Goal: Information Seeking & Learning: Learn about a topic

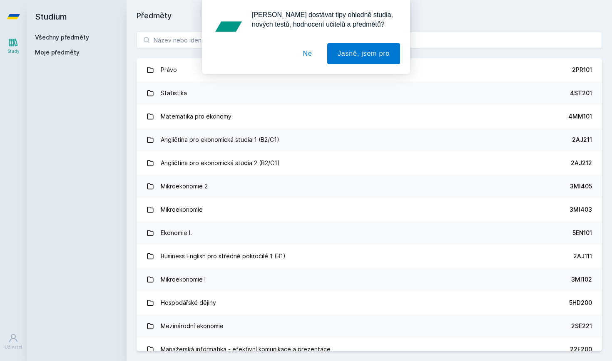
click at [288, 55] on button "Ne" at bounding box center [308, 53] width 30 height 21
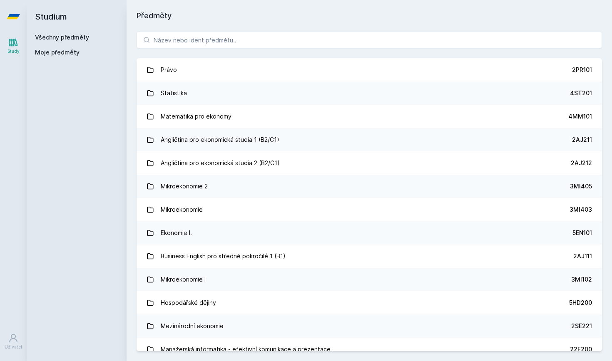
click at [8, 18] on icon at bounding box center [13, 16] width 13 height 5
click at [16, 47] on icon at bounding box center [13, 42] width 10 height 10
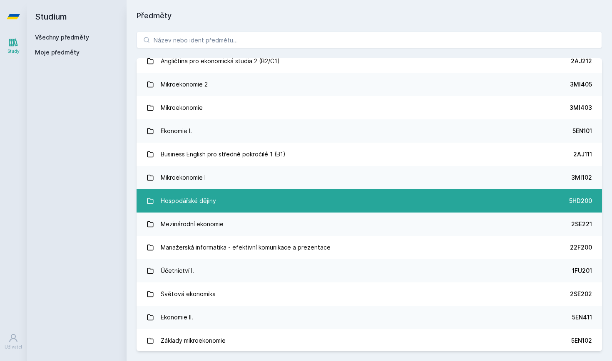
scroll to position [103, 0]
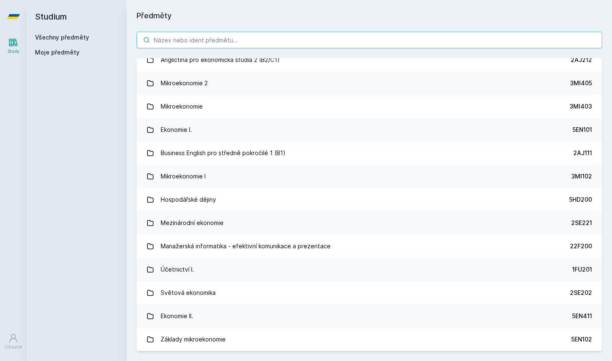
click at [203, 39] on input "search" at bounding box center [370, 40] width 466 height 17
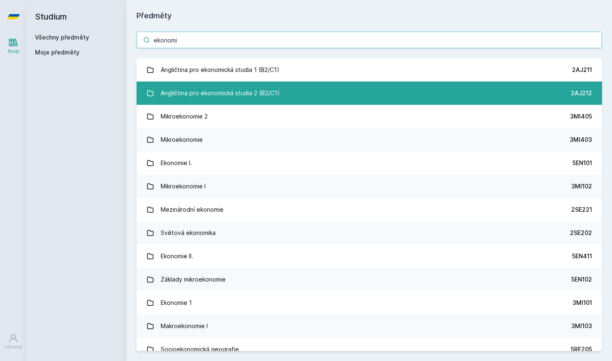
scroll to position [0, 0]
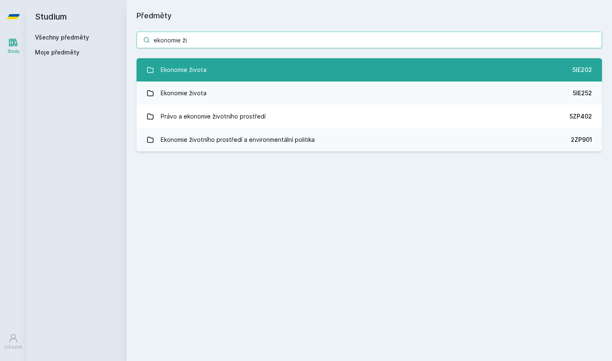
type input "ekonomie ži"
click at [222, 77] on link "Ekonomie života 5IE202" at bounding box center [370, 69] width 466 height 23
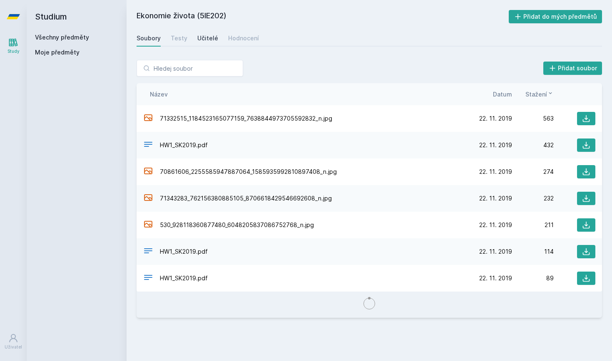
click at [204, 40] on div "Učitelé" at bounding box center [207, 38] width 21 height 8
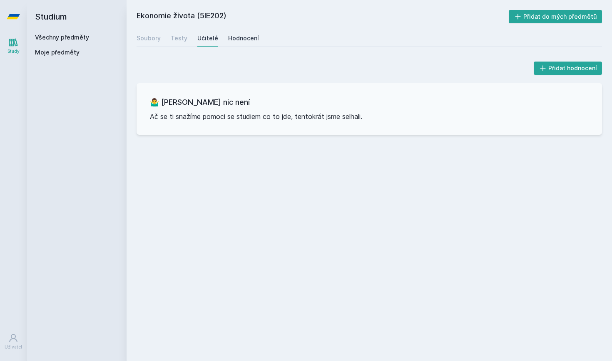
click at [235, 37] on div "Hodnocení" at bounding box center [243, 38] width 31 height 8
